Goal: Find specific page/section: Find specific page/section

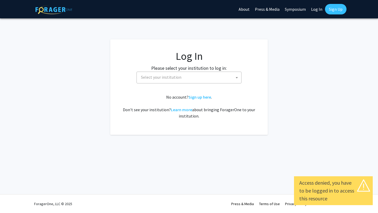
click at [173, 79] on span "Select your institution" at bounding box center [161, 76] width 40 height 5
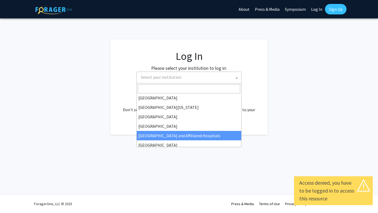
scroll to position [48, 0]
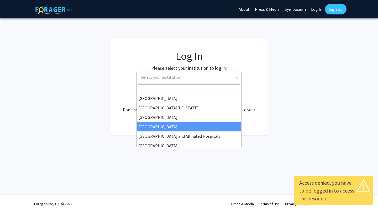
select select "23"
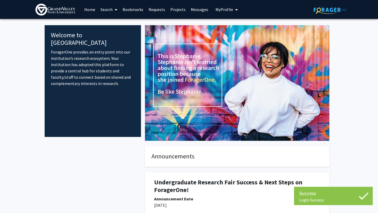
click at [233, 11] on span "My profile dropdown to access profile and logout" at bounding box center [235, 10] width 5 height 18
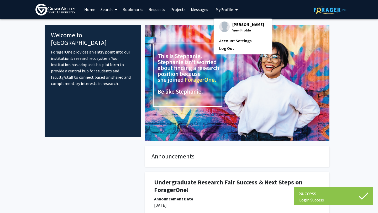
click at [237, 32] on span "View Profile" at bounding box center [248, 30] width 32 height 6
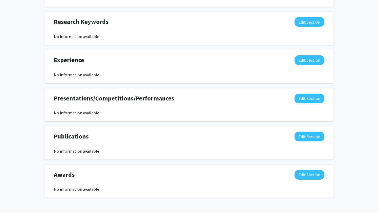
scroll to position [271, 0]
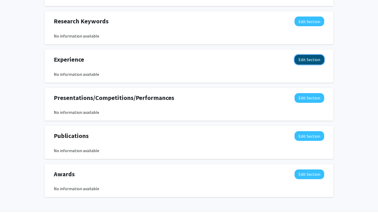
click at [307, 63] on button "Edit Section" at bounding box center [309, 60] width 30 height 10
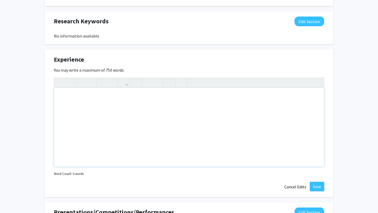
click at [130, 106] on div "Note to users with screen readers: Please deactivate our accessibility plugin f…" at bounding box center [189, 127] width 270 height 79
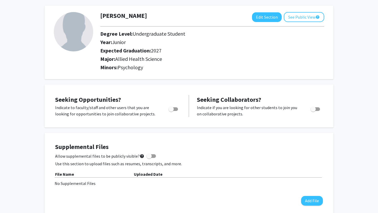
scroll to position [0, 0]
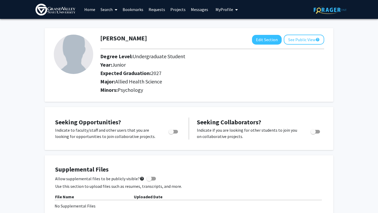
click at [158, 10] on link "Requests" at bounding box center [157, 9] width 22 height 18
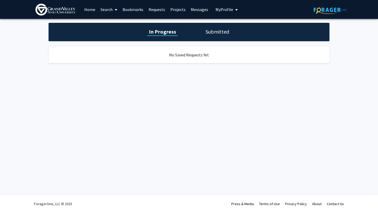
click at [214, 33] on h1 "Submitted" at bounding box center [217, 31] width 27 height 7
click at [86, 6] on link "Home" at bounding box center [90, 9] width 16 height 18
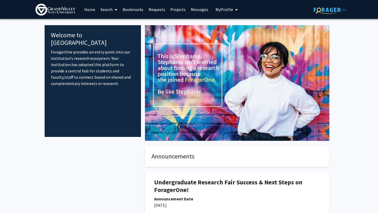
click at [54, 10] on img at bounding box center [55, 10] width 40 height 12
click at [228, 3] on button "My Profile" at bounding box center [226, 9] width 25 height 19
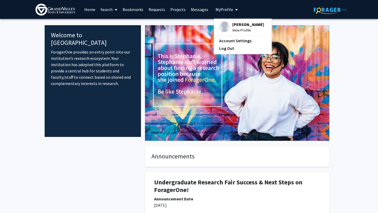
click at [234, 30] on span "View Profile" at bounding box center [248, 30] width 32 height 6
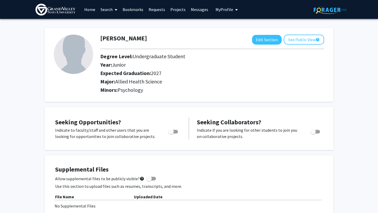
click at [103, 9] on link "Search" at bounding box center [109, 9] width 22 height 18
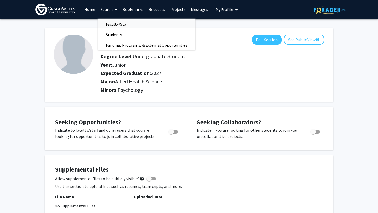
click at [118, 24] on span "Faculty/Staff" at bounding box center [117, 24] width 39 height 10
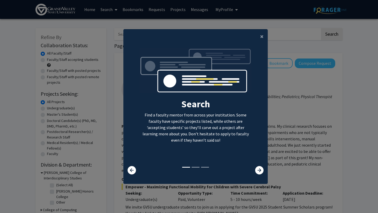
click at [318, 101] on modal-container "× Search Find a faculty mentor from across your institution. Some faculty have …" at bounding box center [189, 106] width 378 height 213
